Goal: Complete application form

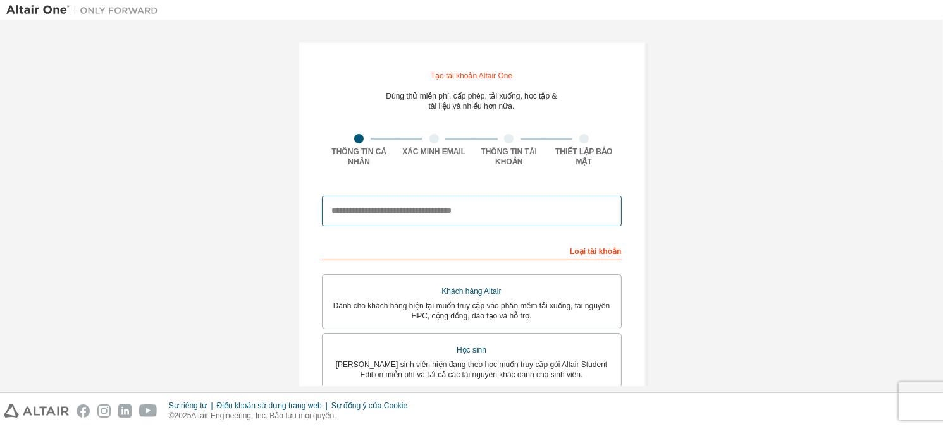
click at [369, 213] on input "email" at bounding box center [472, 211] width 300 height 30
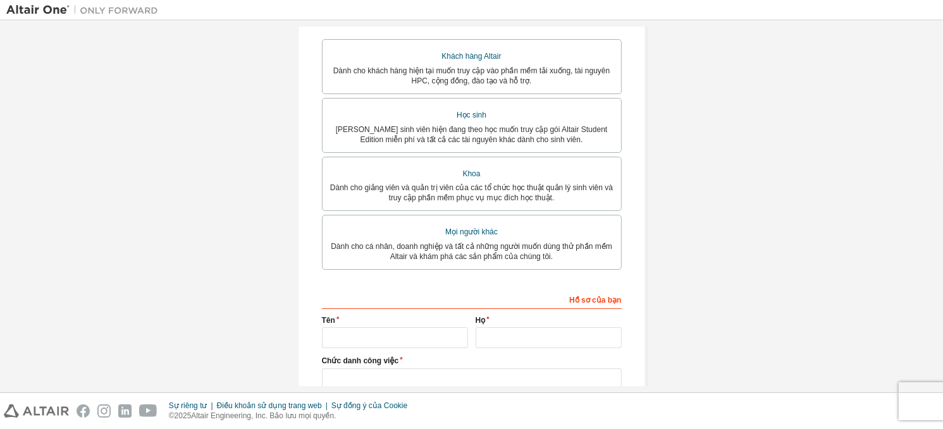
scroll to position [190, 0]
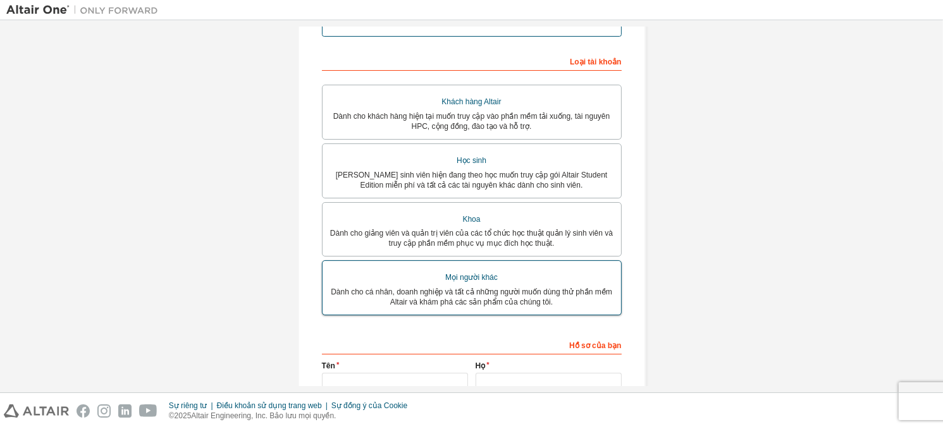
type input "**********"
click at [450, 288] on font "Dành cho cá nhân, doanh nghiệp và tất cả những người muốn dùng thử phần mềm Alt…" at bounding box center [471, 297] width 281 height 19
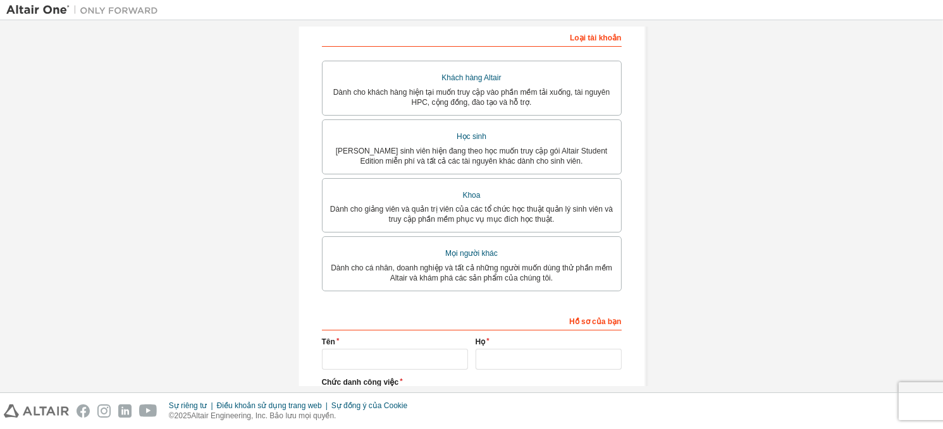
scroll to position [253, 0]
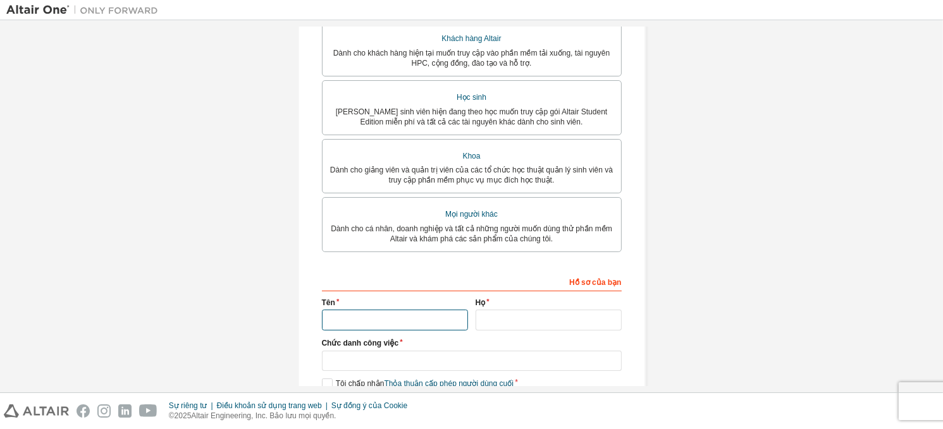
click at [369, 316] on input "text" at bounding box center [395, 320] width 146 height 21
type input "****"
click at [513, 322] on input "text" at bounding box center [549, 320] width 146 height 21
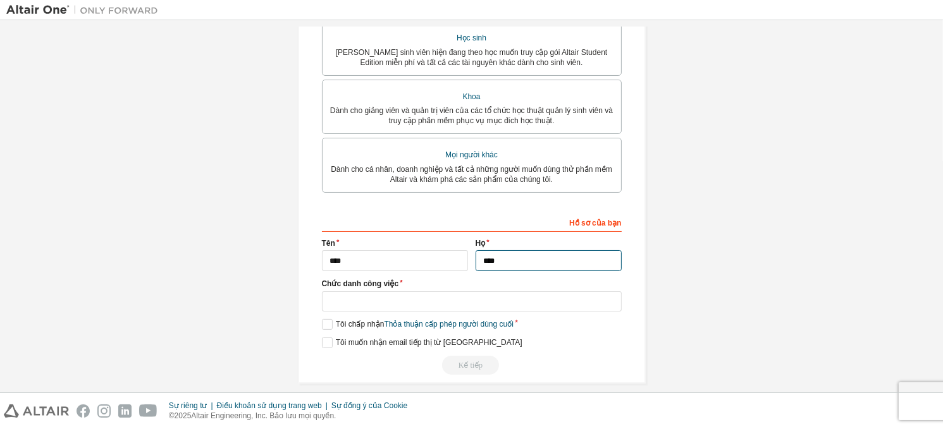
scroll to position [326, 0]
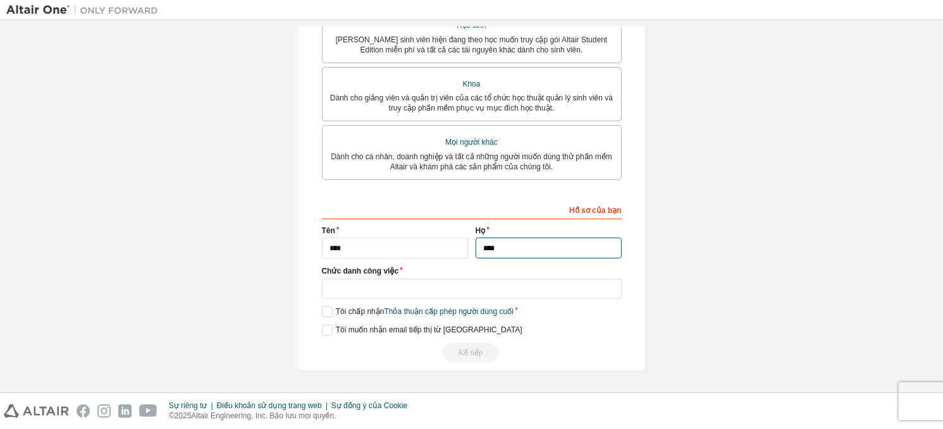
type input "****"
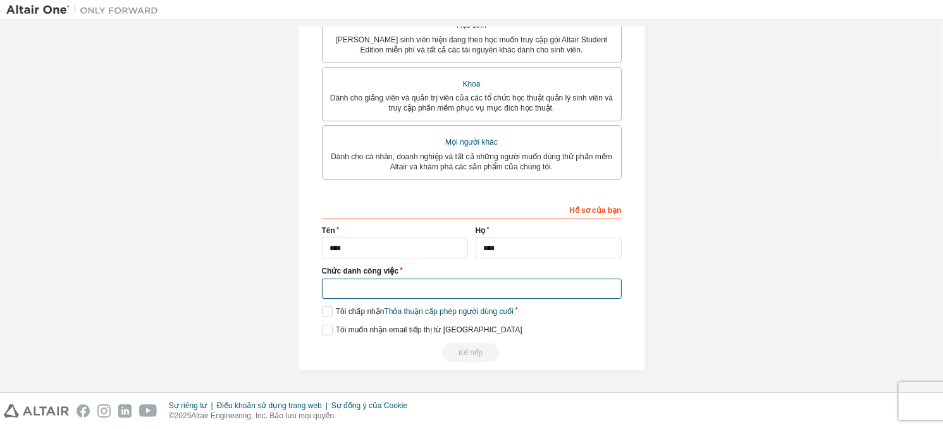
click at [357, 292] on input "text" at bounding box center [472, 289] width 300 height 21
type input "*"
type input "**********"
click at [326, 310] on label "Tôi chấp nhận Thỏa thuận cấp phép người dùng cuối" at bounding box center [418, 312] width 192 height 11
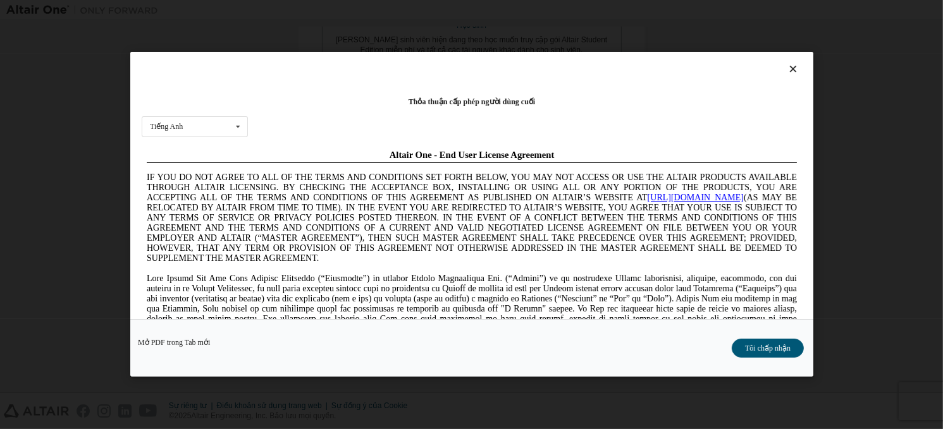
scroll to position [0, 0]
click at [226, 123] on div "Tiếng Anh Tiếng Anh Trung Quốc Tiếng Pháp tiếng Đức Nhật Bản Hàn Quốc Bồ Đào Nha" at bounding box center [195, 126] width 106 height 21
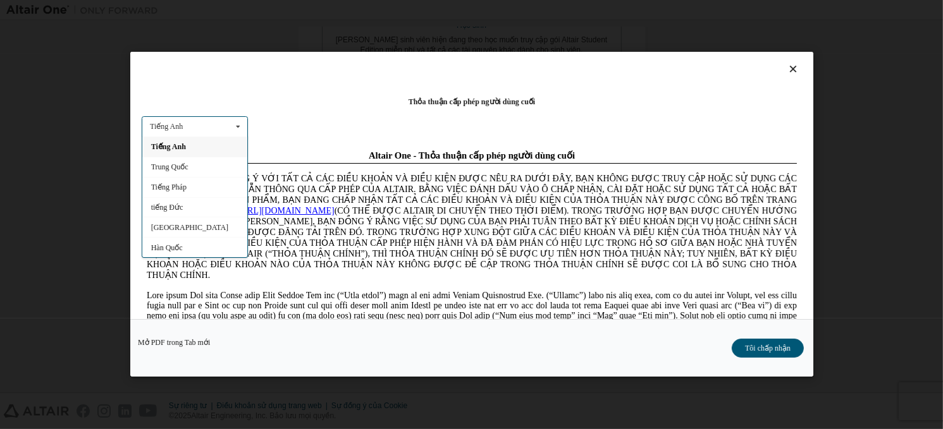
click at [301, 113] on div "Thỏa thuận cấp phép người dùng cuối Tiếng Anh Tiếng Anh Trung Quốc Tiếng Pháp t…" at bounding box center [471, 185] width 683 height 267
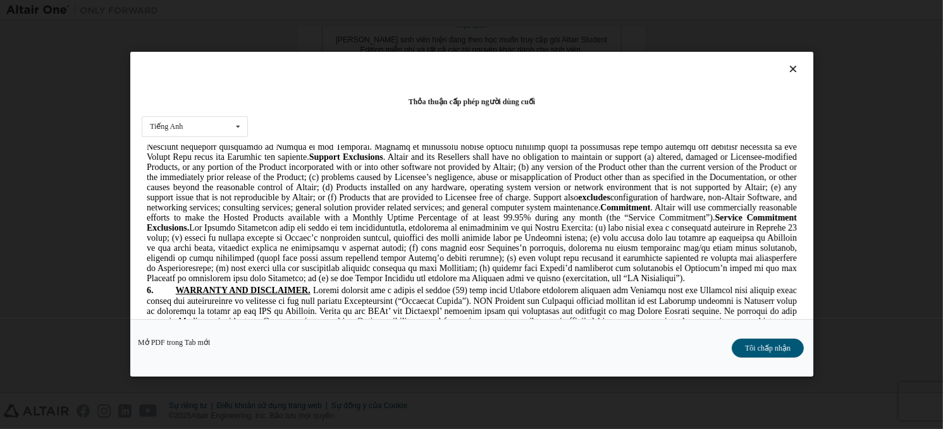
scroll to position [2051, 0]
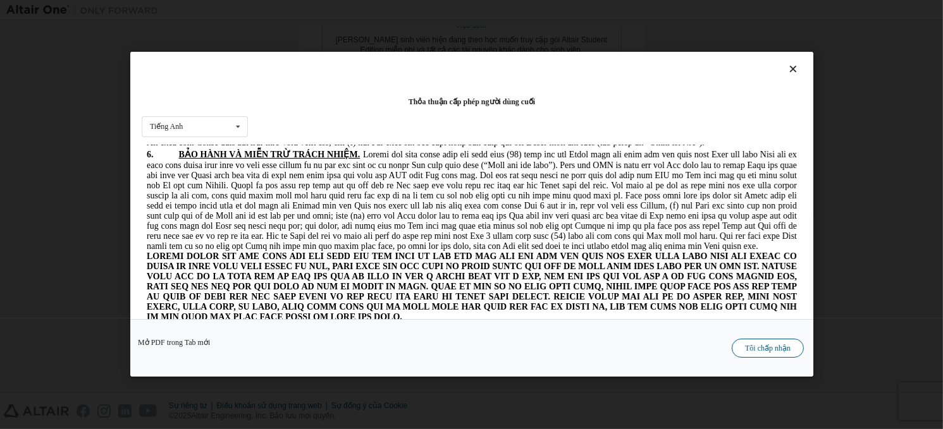
click at [757, 351] on font "Tôi chấp nhận" at bounding box center [768, 349] width 46 height 9
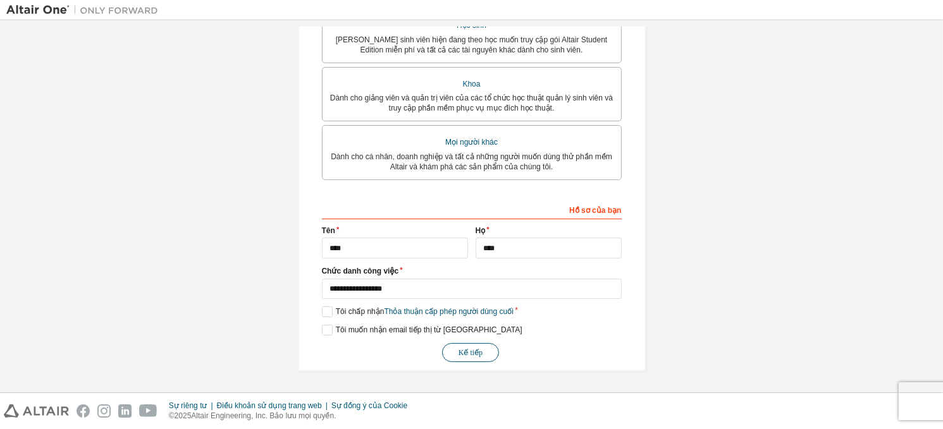
click at [489, 350] on button "Kế tiếp" at bounding box center [470, 352] width 57 height 19
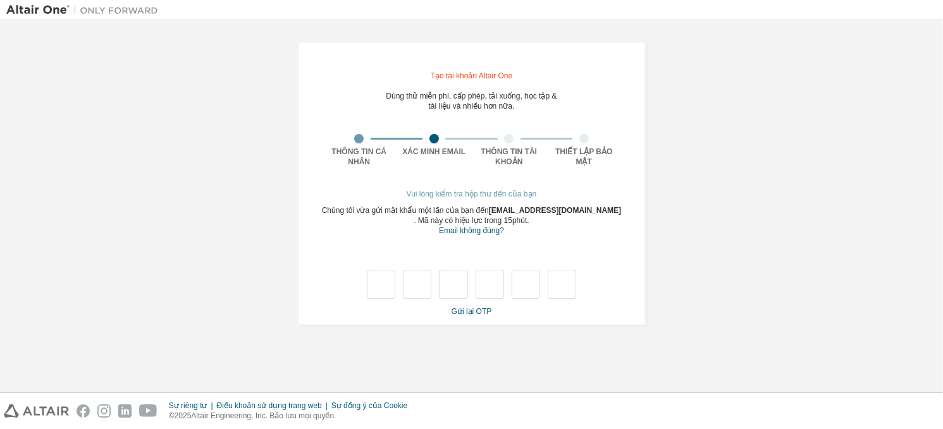
type input "*"
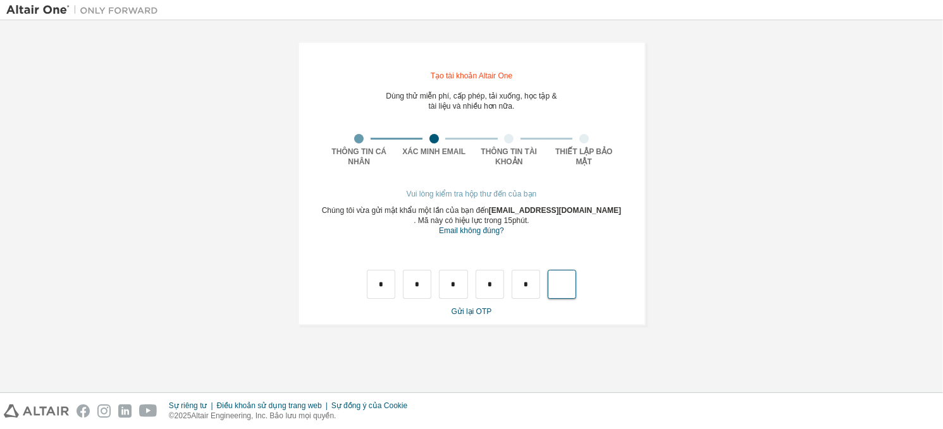
type input "*"
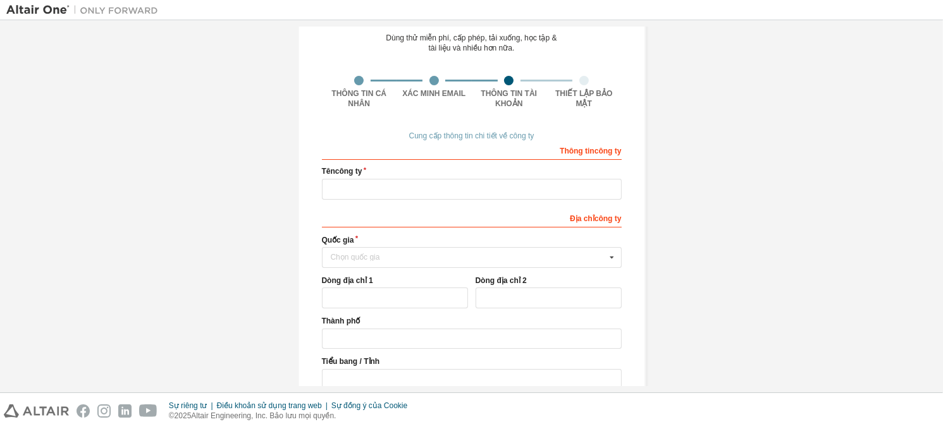
scroll to position [63, 0]
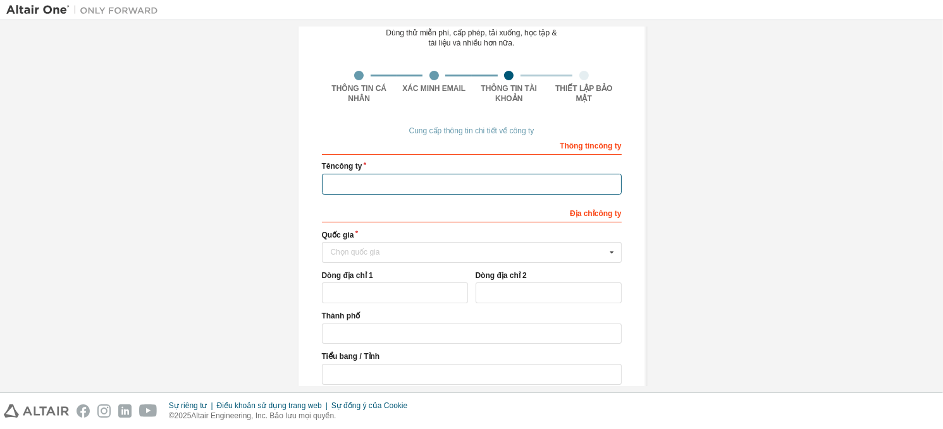
click at [357, 183] on input "text" at bounding box center [472, 184] width 300 height 21
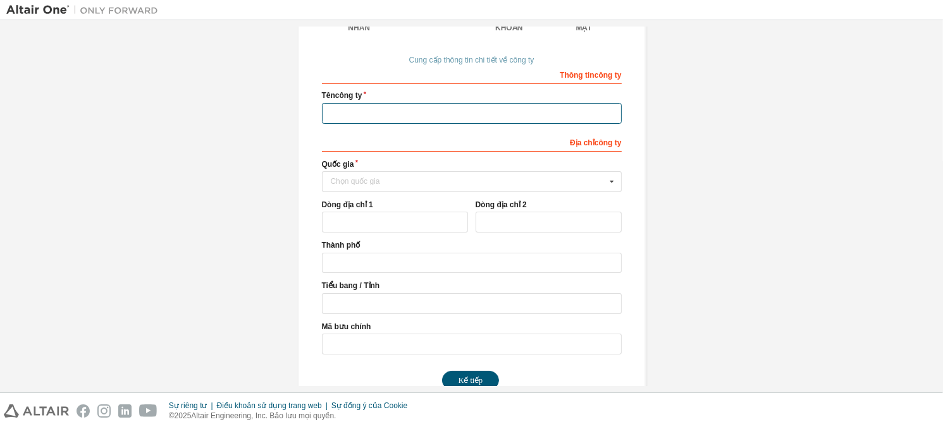
scroll to position [159, 0]
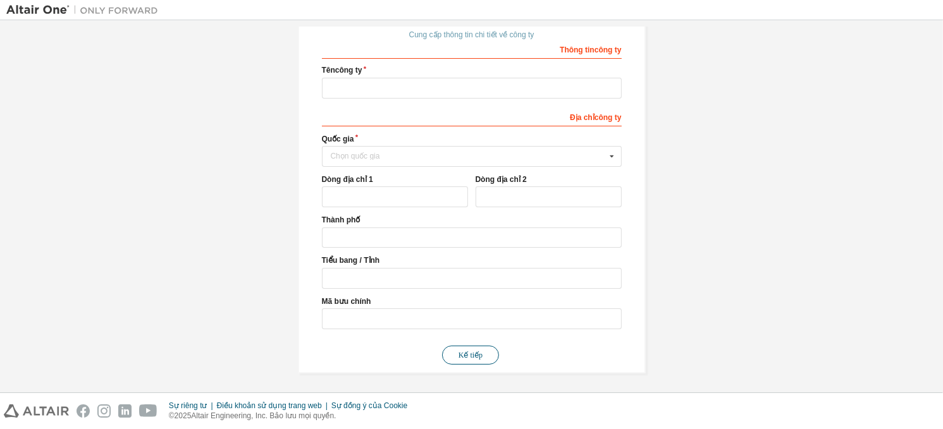
click at [462, 357] on font "Kế tiếp" at bounding box center [470, 355] width 24 height 9
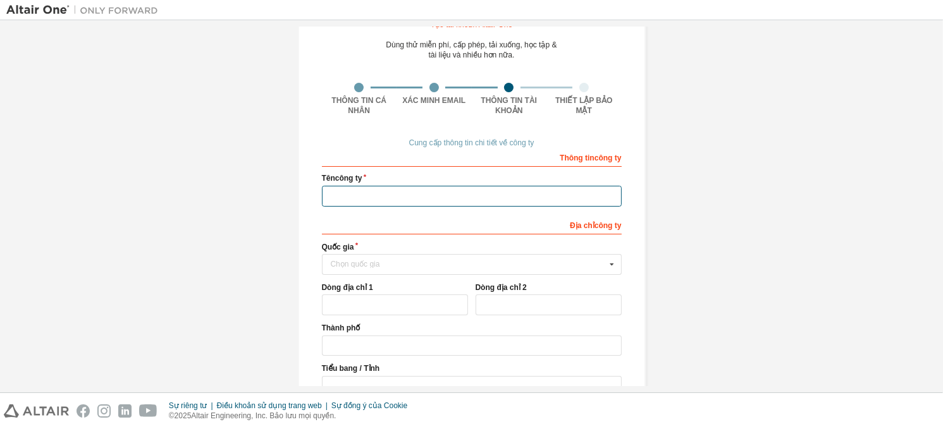
scroll to position [33, 0]
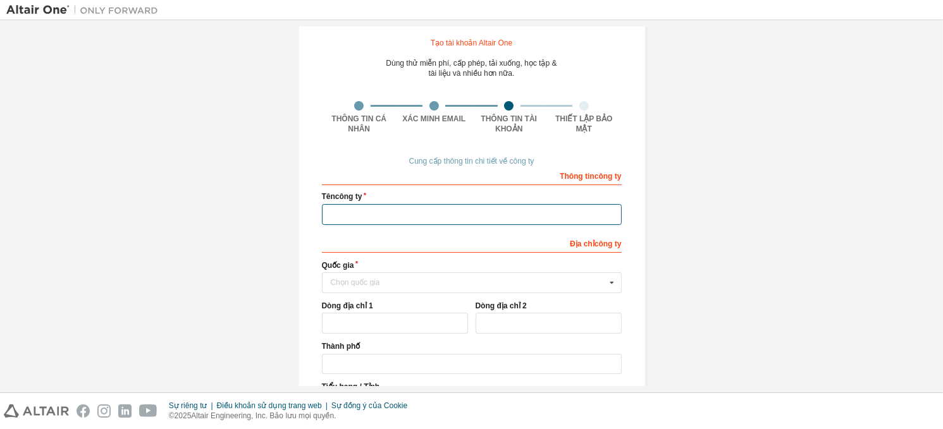
click at [365, 217] on input "text" at bounding box center [472, 214] width 300 height 21
type input "**********"
click at [347, 285] on font "Chọn quốc gia" at bounding box center [355, 282] width 49 height 9
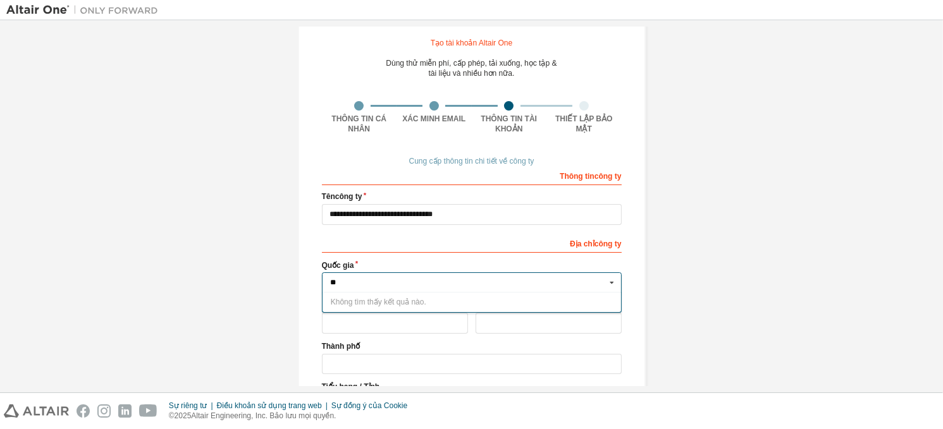
type input "*"
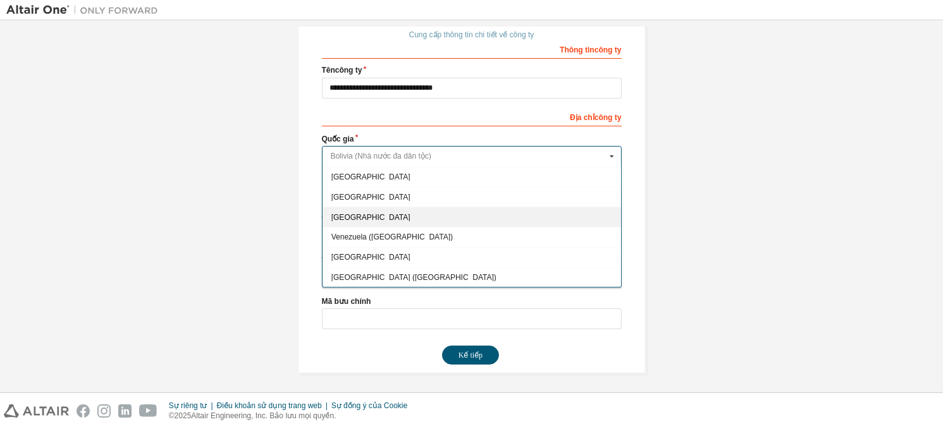
scroll to position [4577, 0]
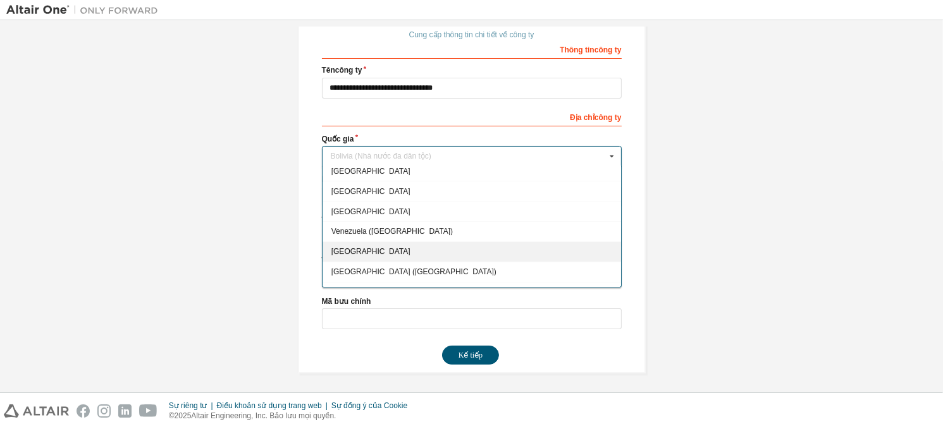
click at [338, 247] on font "Việt Nam" at bounding box center [370, 251] width 79 height 9
type input "***"
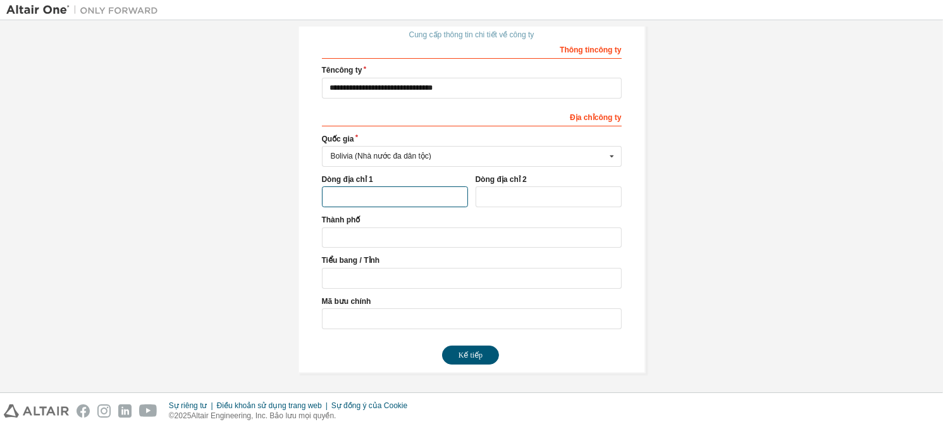
click at [362, 190] on input "text" at bounding box center [395, 197] width 146 height 21
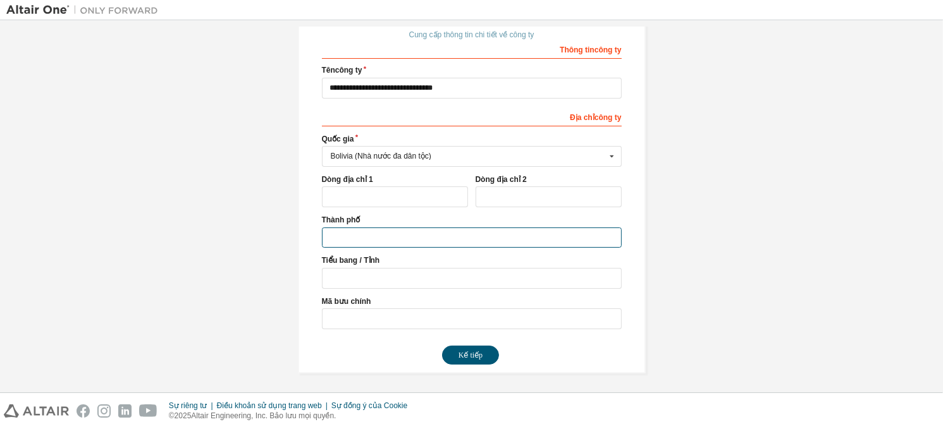
click at [346, 231] on input "text" at bounding box center [472, 238] width 300 height 21
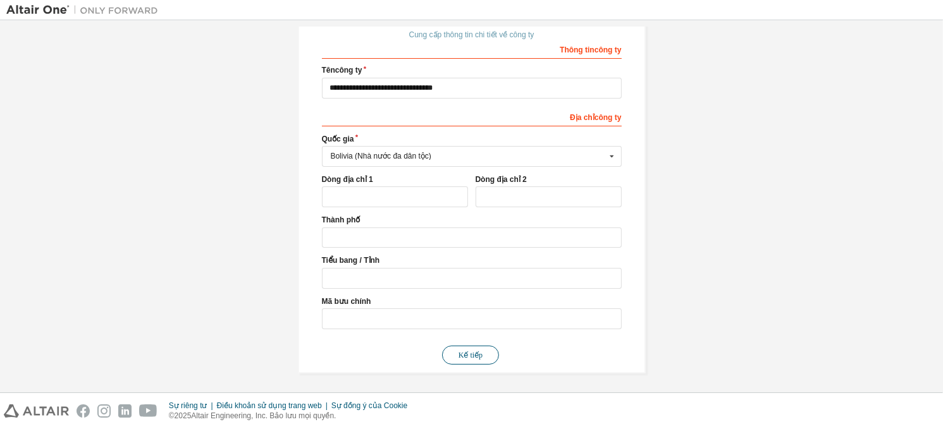
click at [466, 359] on button "Kế tiếp" at bounding box center [470, 355] width 57 height 19
